Goal: Use online tool/utility: Use online tool/utility

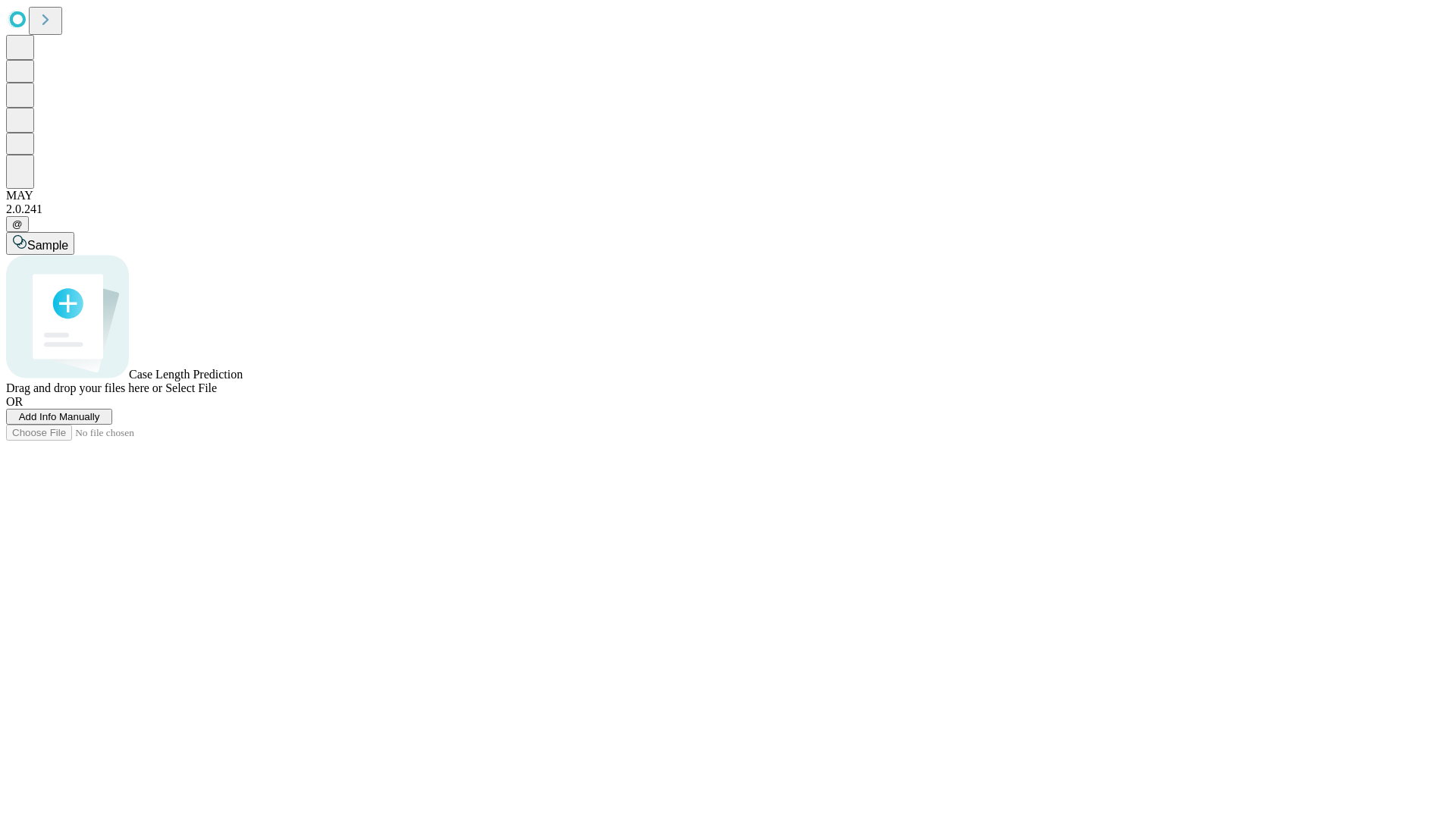
click at [100, 423] on span "Add Info Manually" at bounding box center [59, 416] width 81 height 11
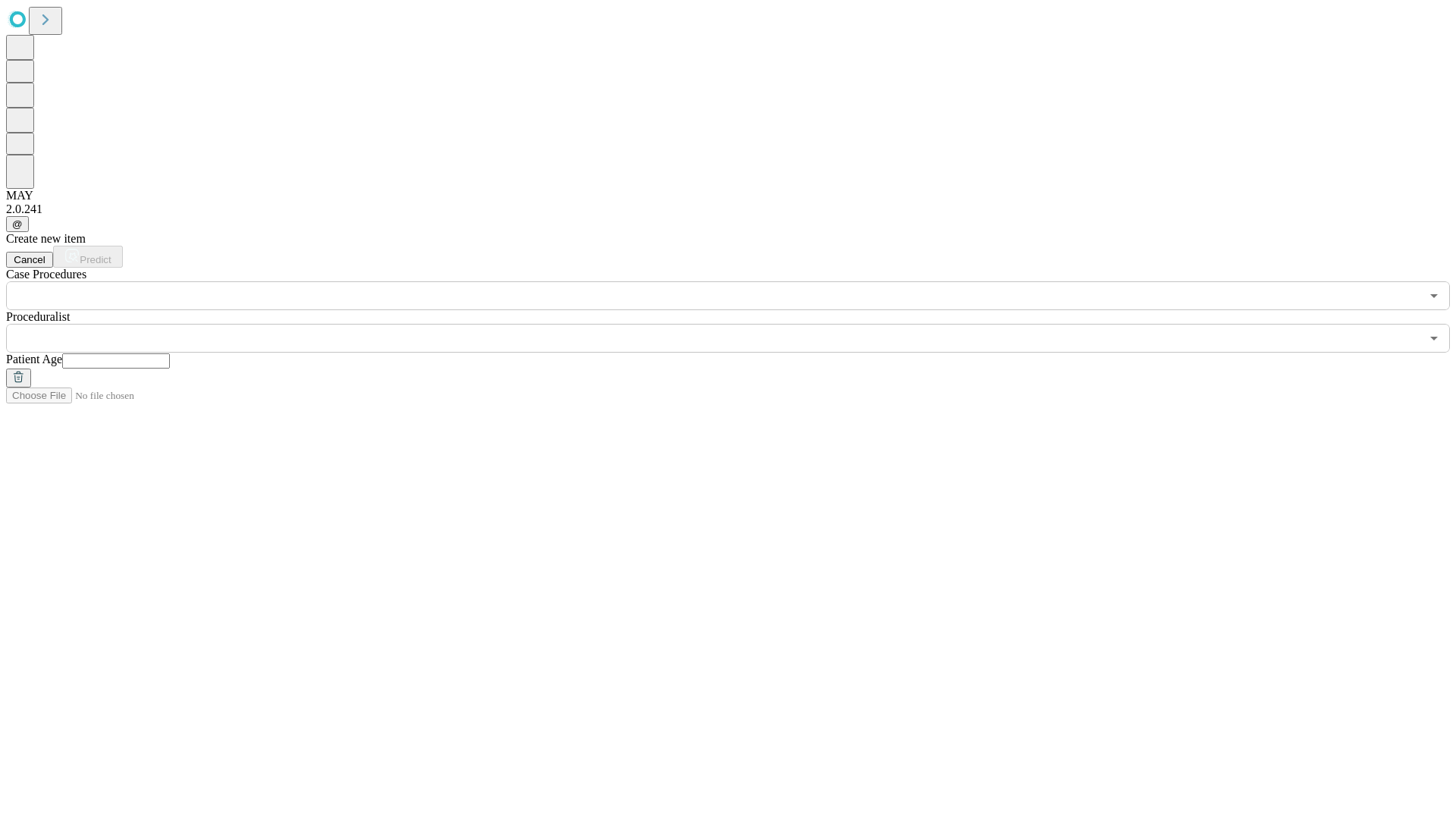
click at [169, 353] on input "text" at bounding box center [116, 361] width 108 height 15
type input "**"
click at [739, 324] on input "text" at bounding box center [712, 338] width 1414 height 29
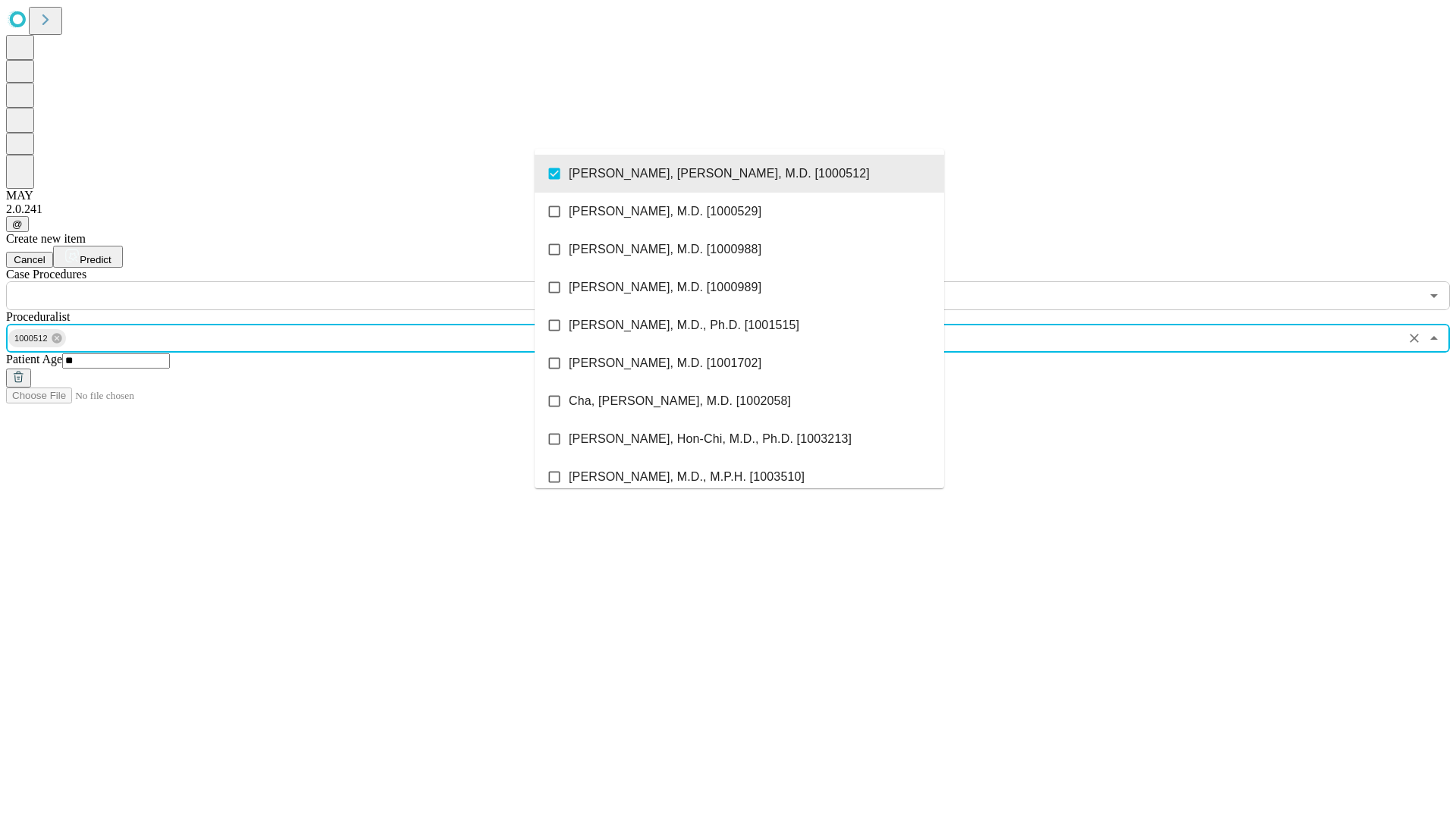
click at [319, 282] on input "text" at bounding box center [712, 296] width 1414 height 29
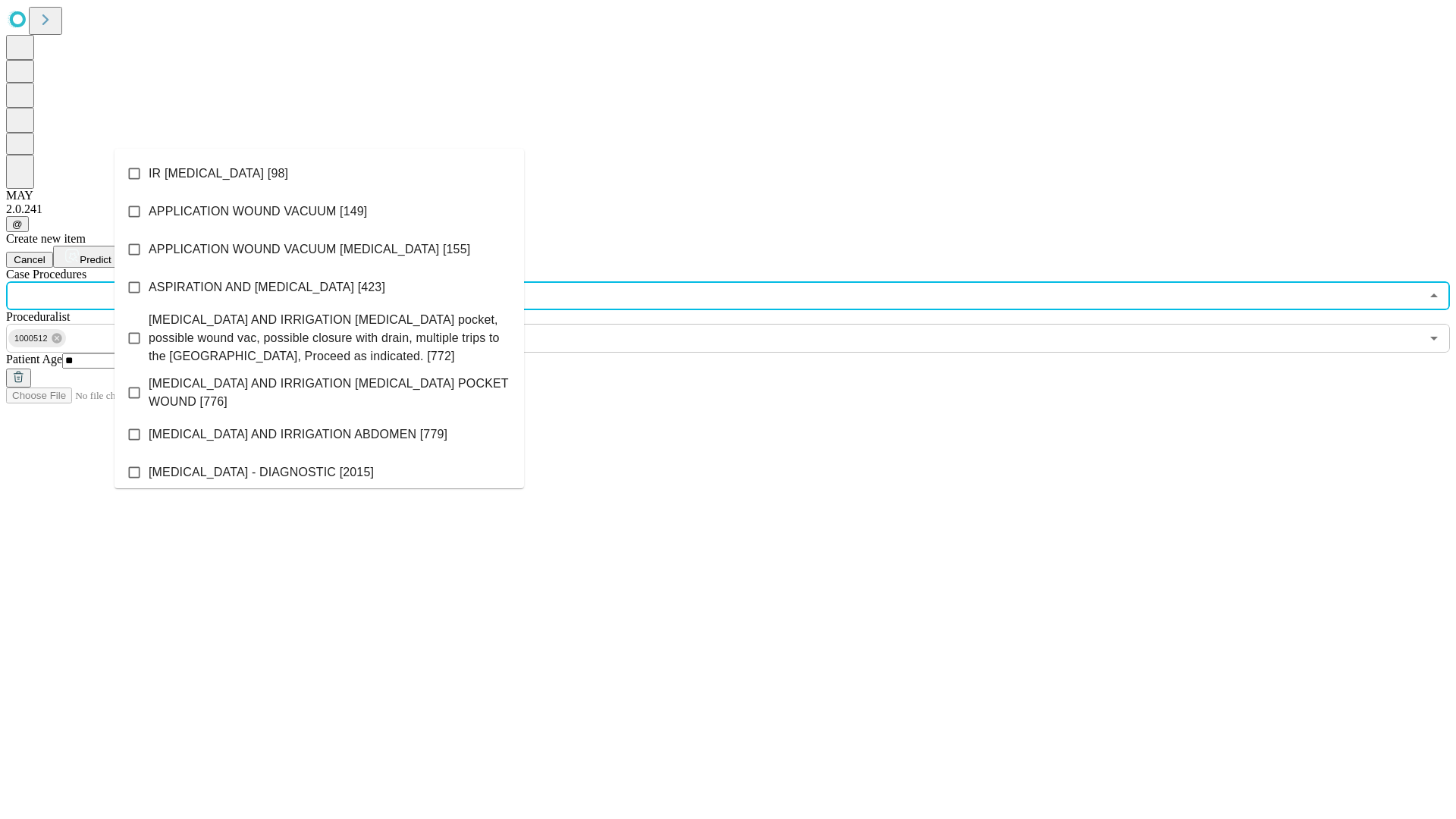
click at [320, 174] on li "IR [MEDICAL_DATA] [98]" at bounding box center [320, 173] width 410 height 38
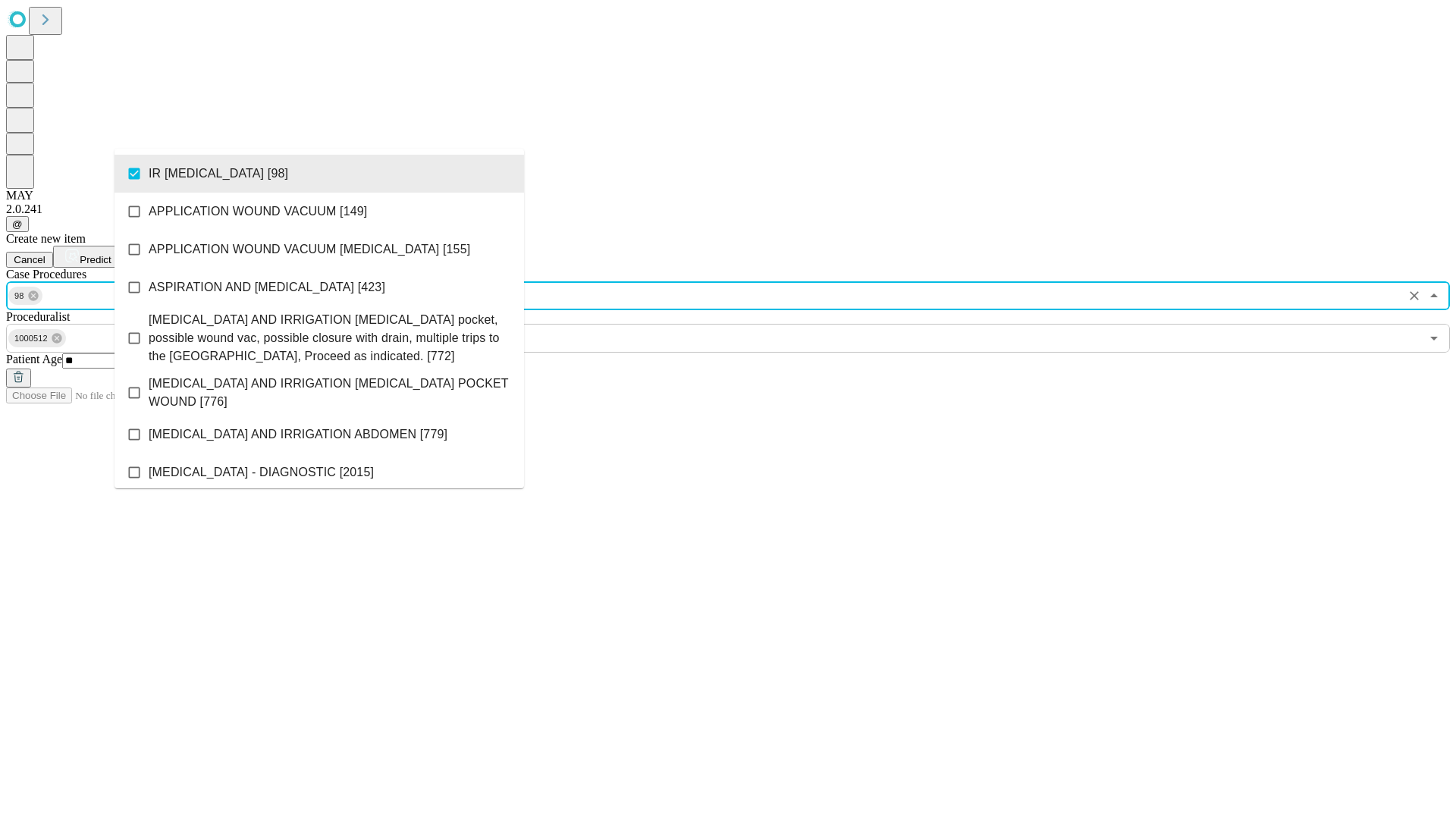
click at [110, 254] on span "Predict" at bounding box center [94, 259] width 31 height 11
